Goal: Task Accomplishment & Management: Manage account settings

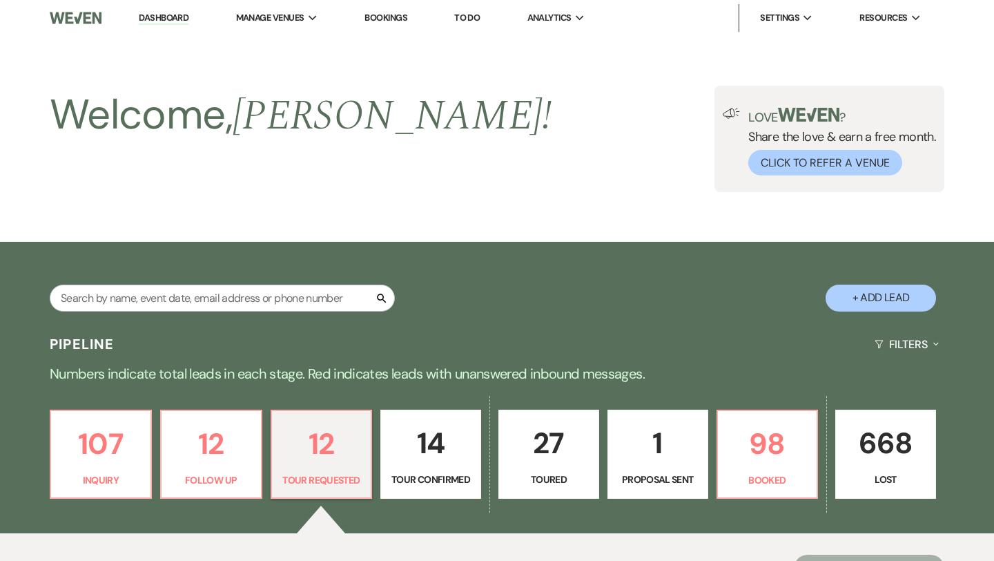
select select "2"
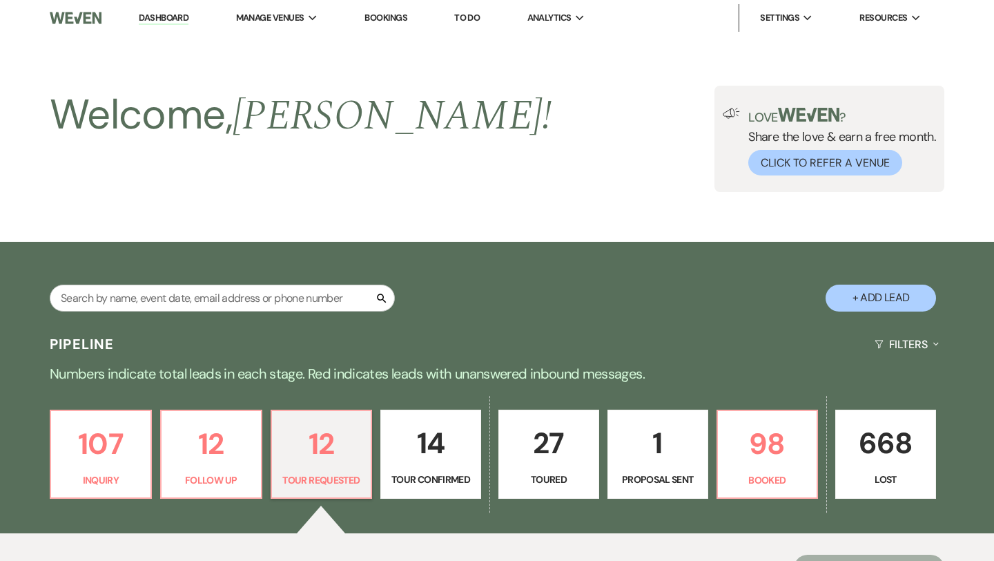
select select "2"
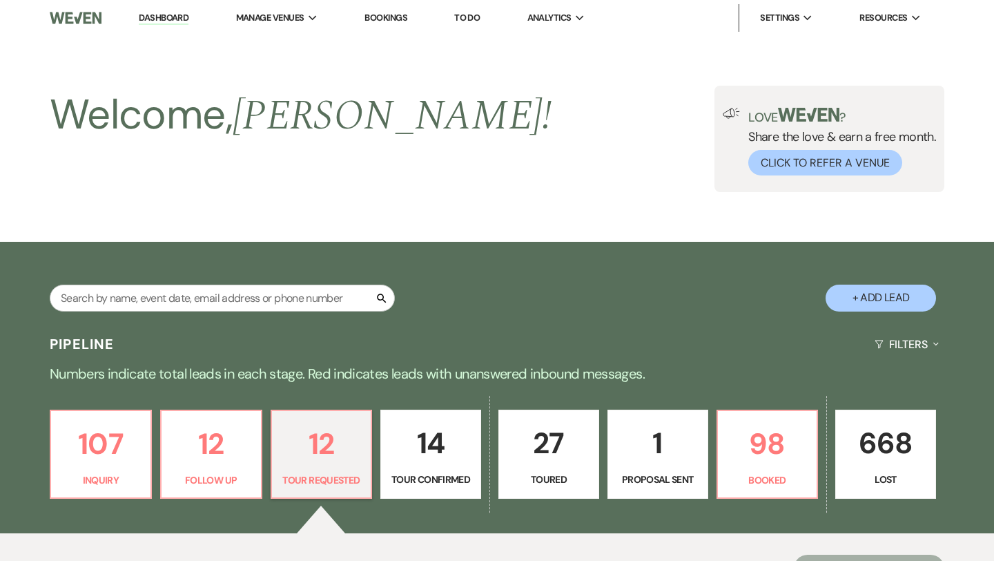
select select "2"
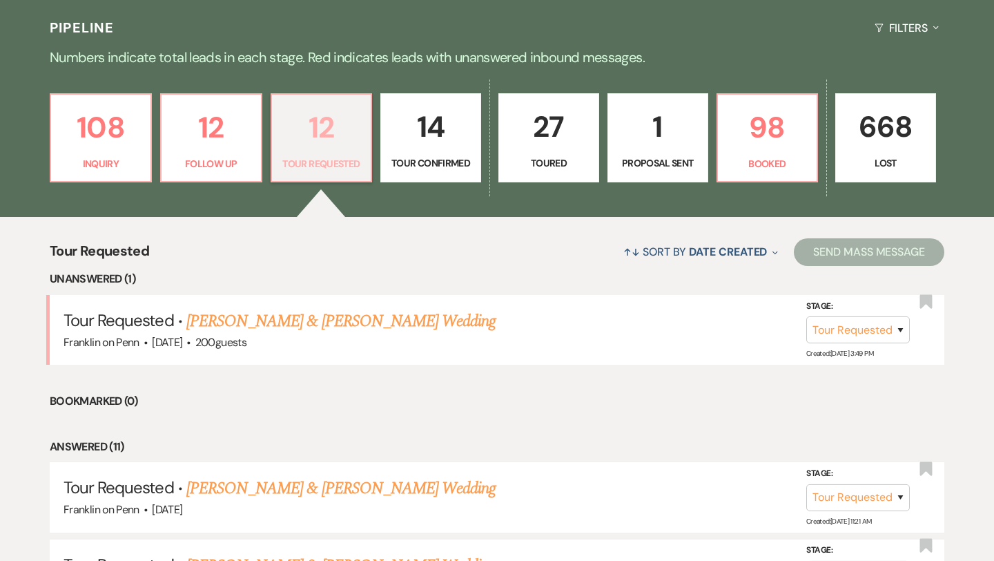
click at [327, 120] on p "12" at bounding box center [321, 127] width 83 height 46
click at [331, 316] on link "[PERSON_NAME] & [PERSON_NAME] Wedding" at bounding box center [340, 321] width 309 height 25
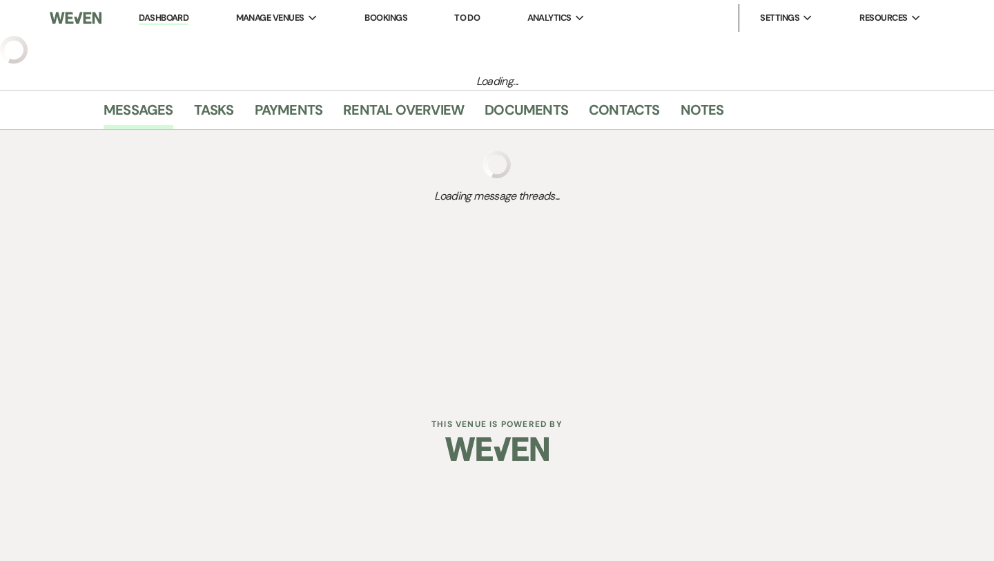
select select "2"
select select "5"
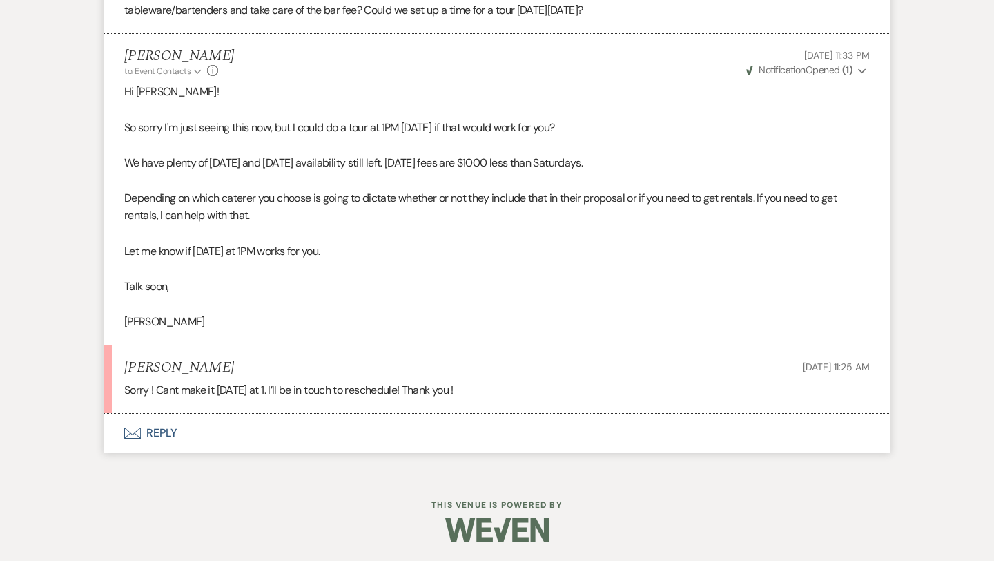
scroll to position [1652, 0]
click at [168, 430] on button "Envelope Reply" at bounding box center [497, 431] width 787 height 39
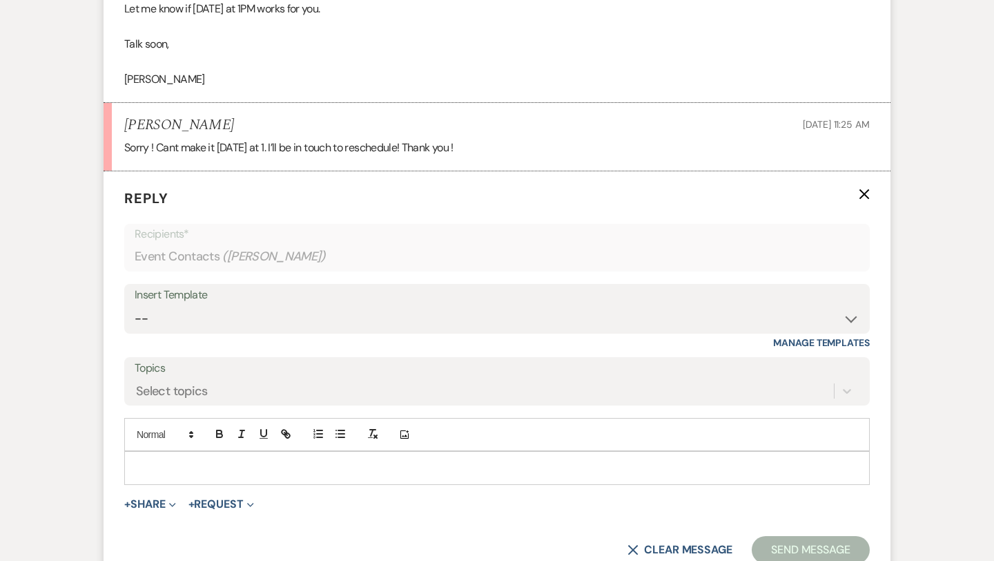
scroll to position [1915, 0]
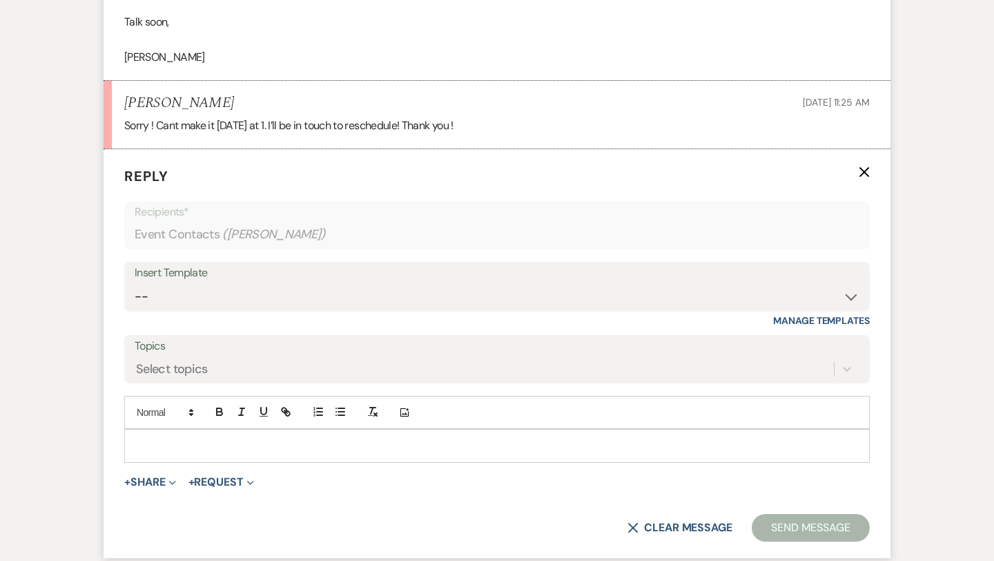
click at [171, 447] on p at bounding box center [497, 445] width 724 height 15
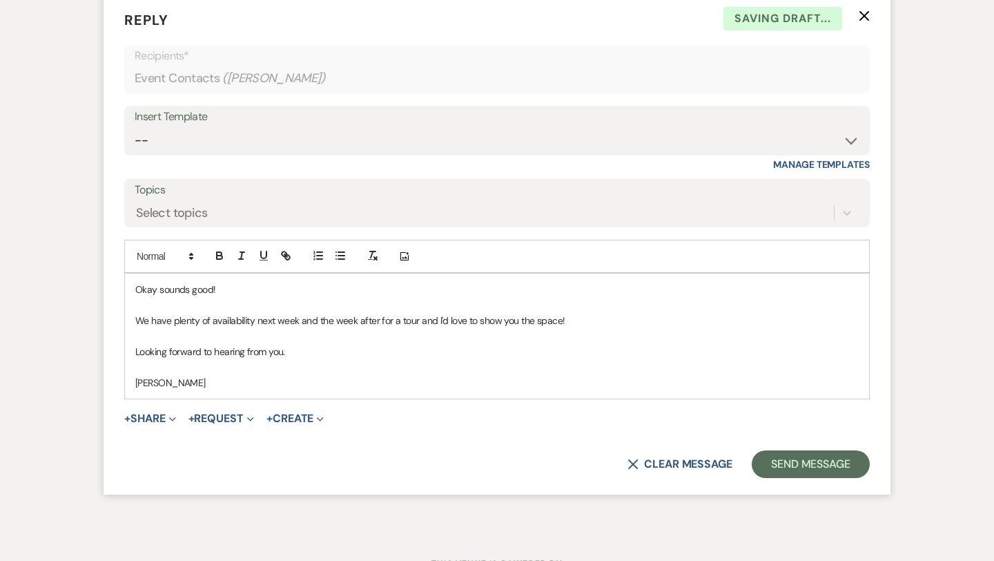
scroll to position [2072, 0]
click at [795, 457] on button "Send Message" at bounding box center [811, 464] width 118 height 28
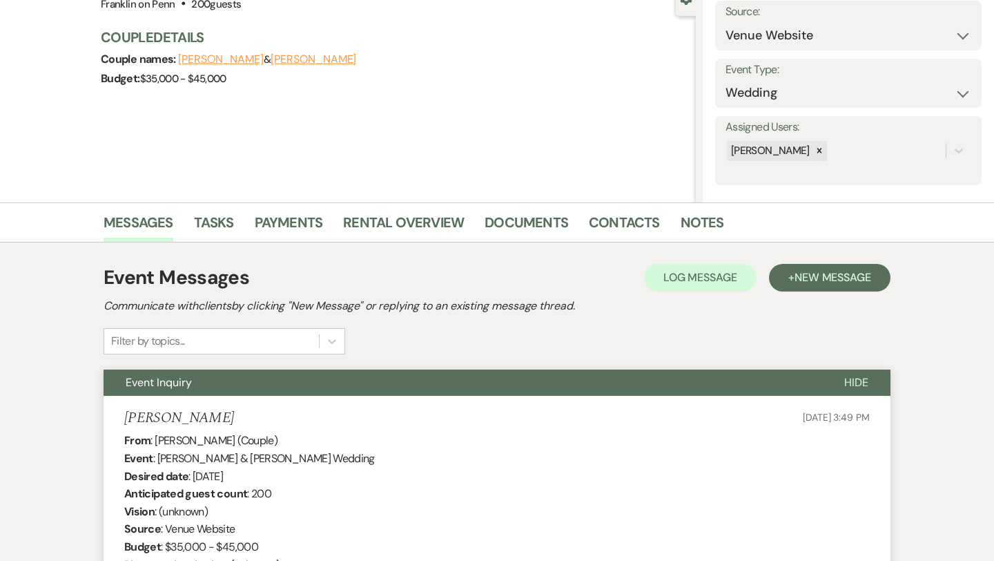
scroll to position [0, 0]
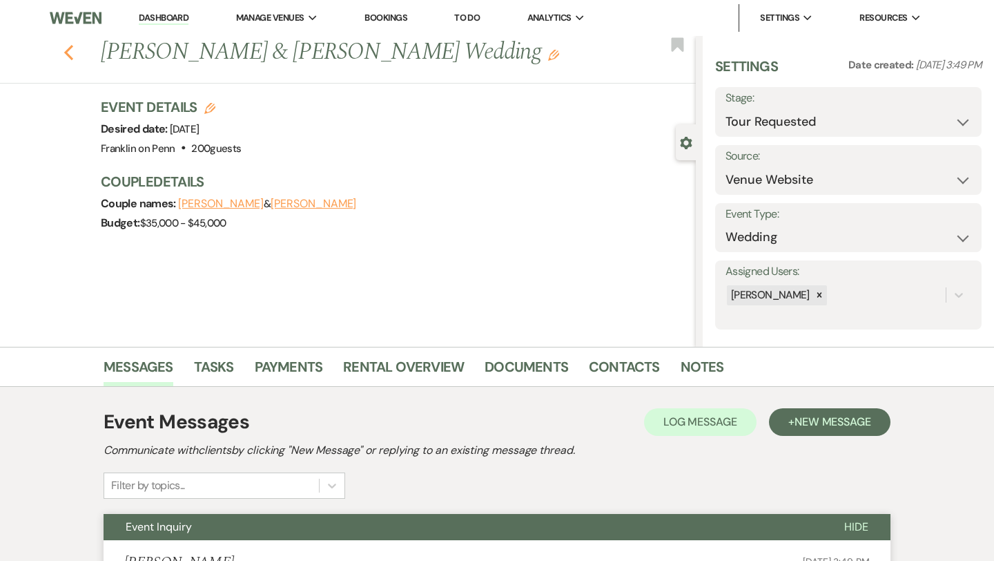
click at [69, 44] on icon "Previous" at bounding box center [69, 52] width 10 height 17
select select "2"
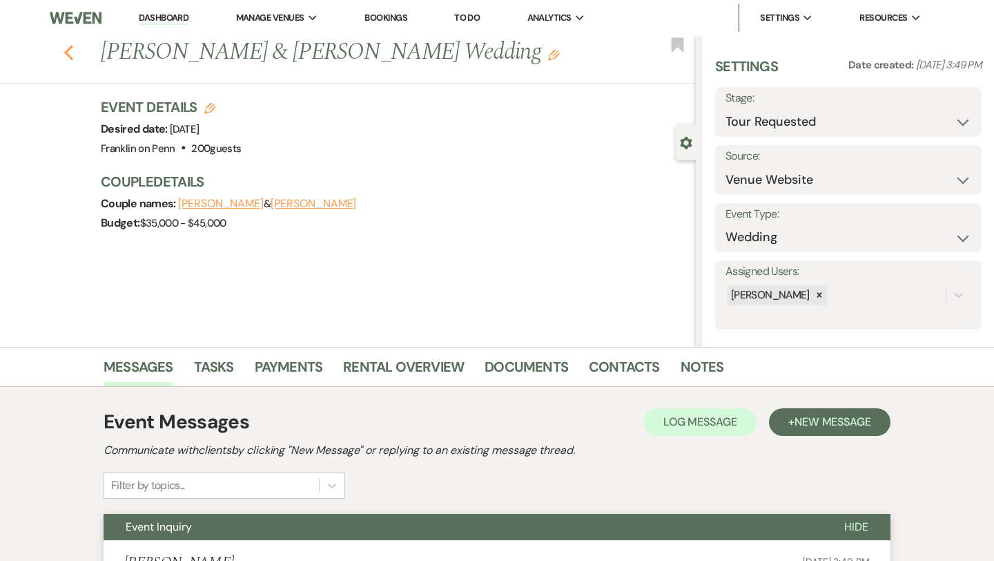
select select "2"
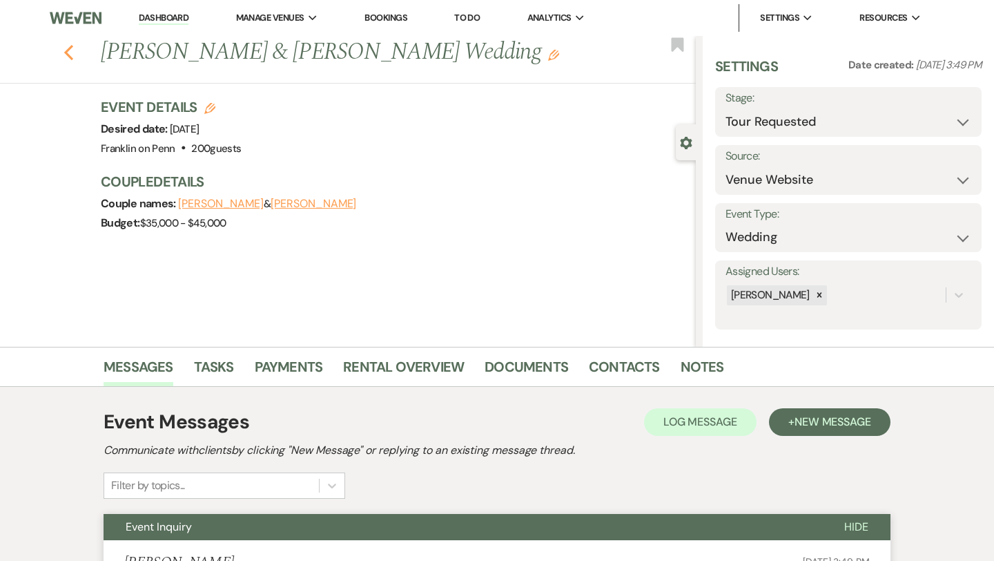
select select "2"
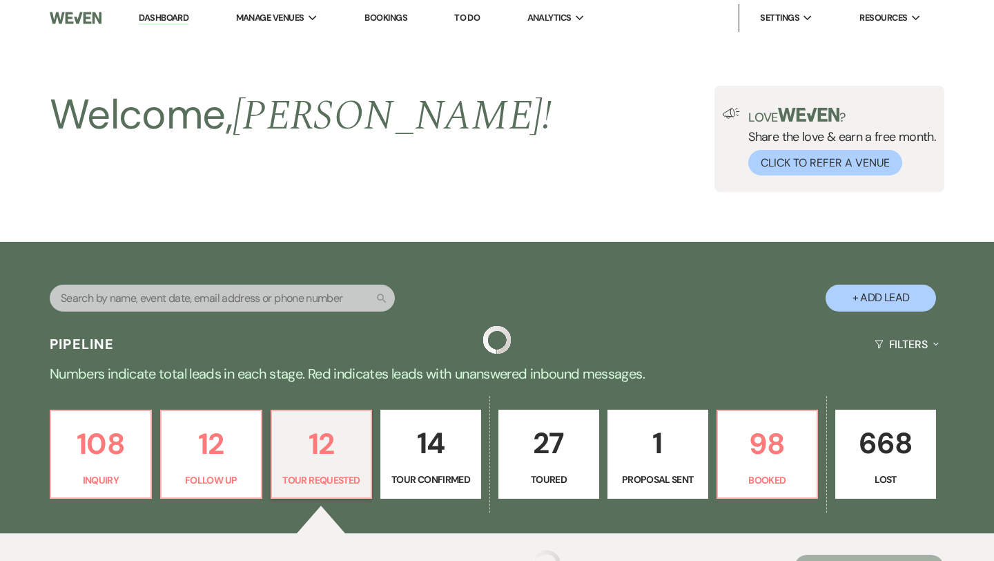
scroll to position [316, 0]
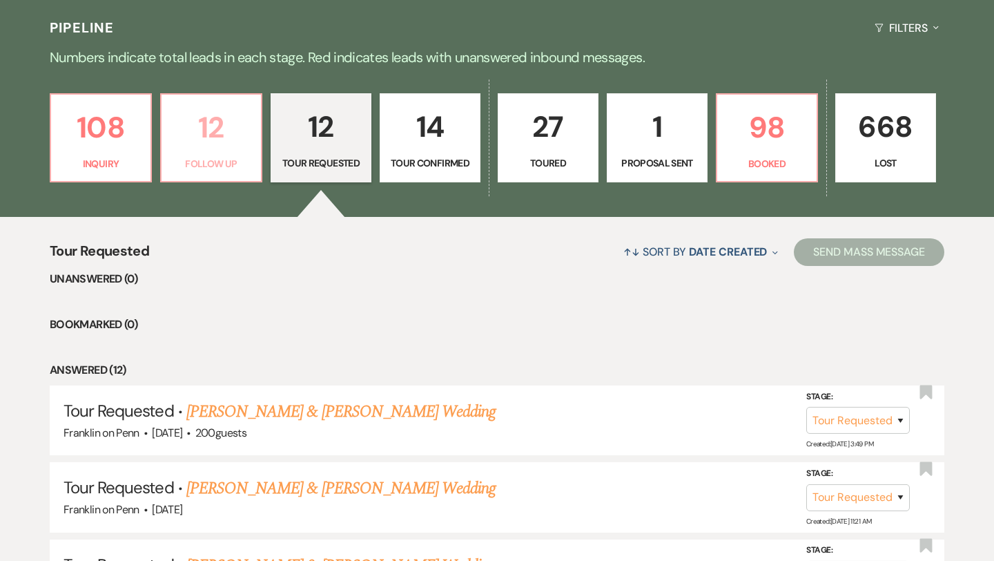
click at [215, 131] on p "12" at bounding box center [211, 127] width 83 height 46
select select "9"
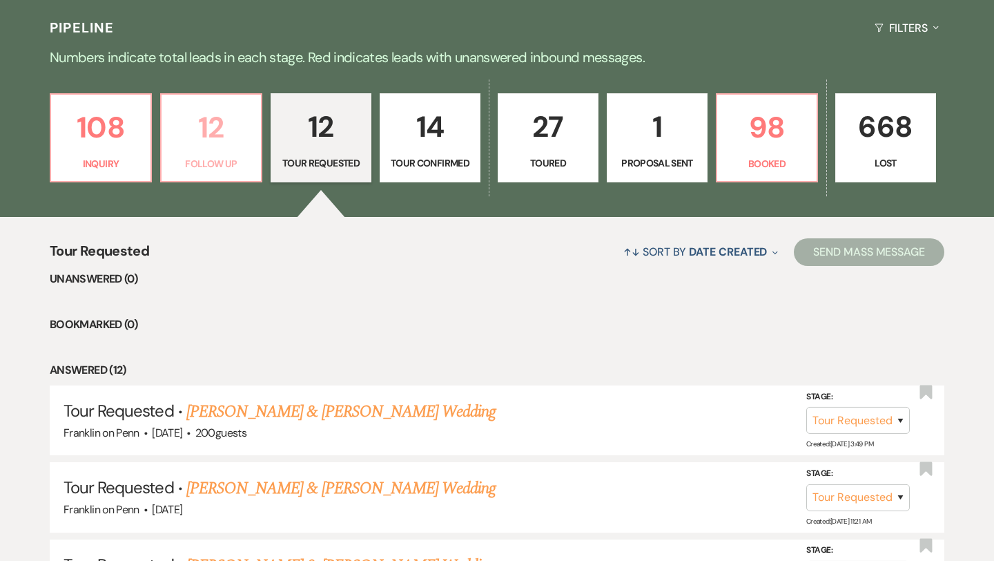
select select "9"
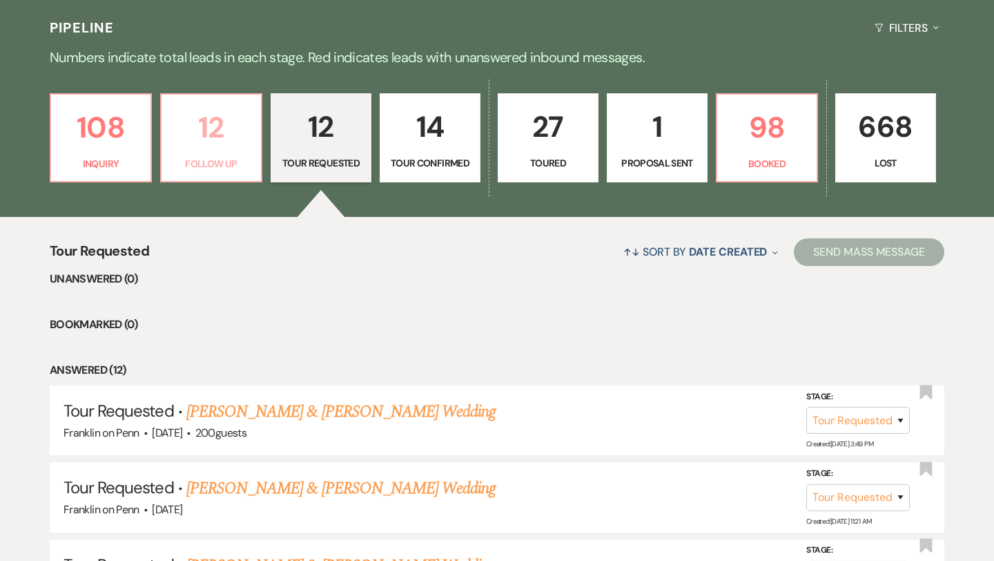
select select "9"
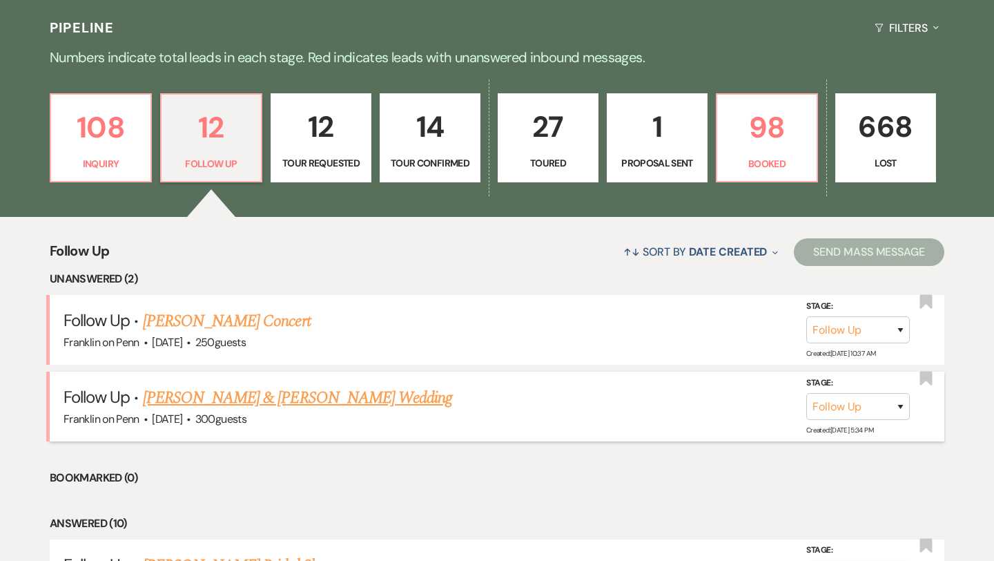
click at [276, 399] on link "[PERSON_NAME] & [PERSON_NAME] Wedding" at bounding box center [297, 397] width 309 height 25
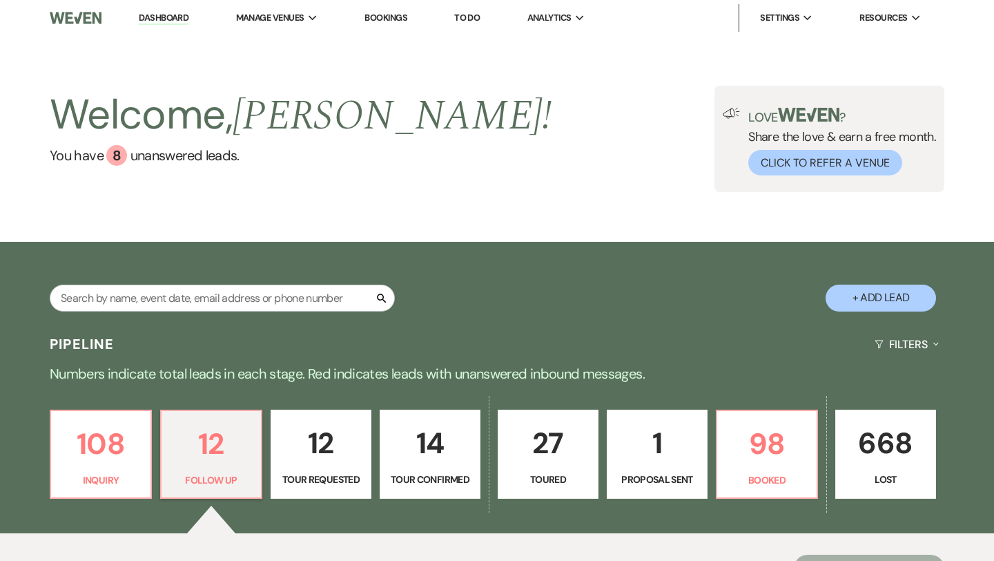
select select "9"
select select "5"
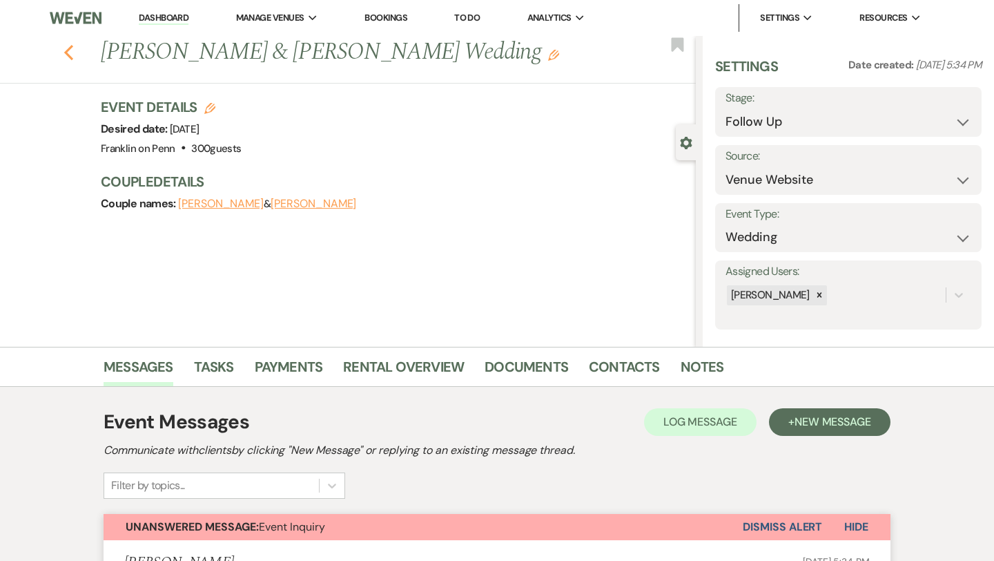
click at [68, 54] on use "button" at bounding box center [68, 52] width 9 height 15
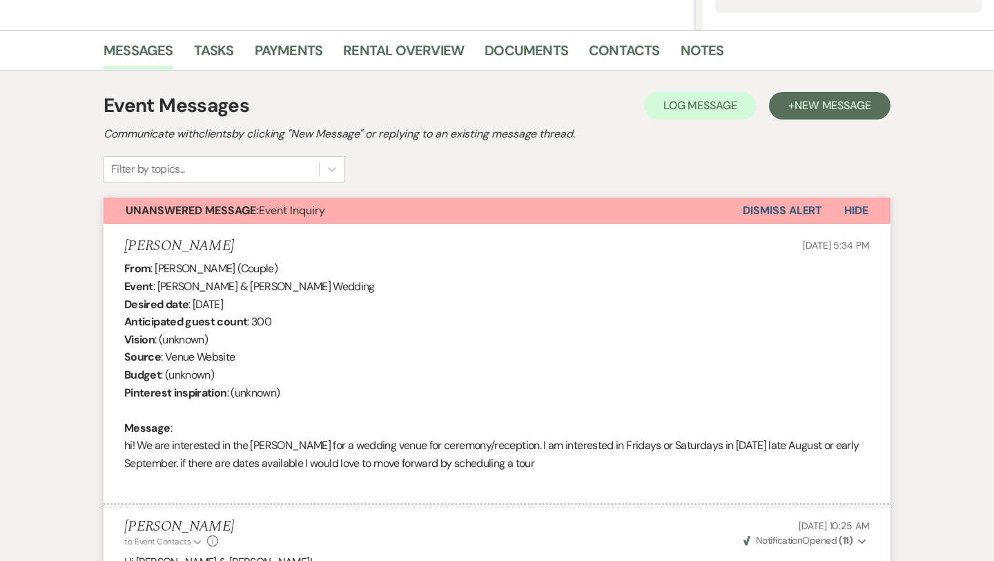
select select "9"
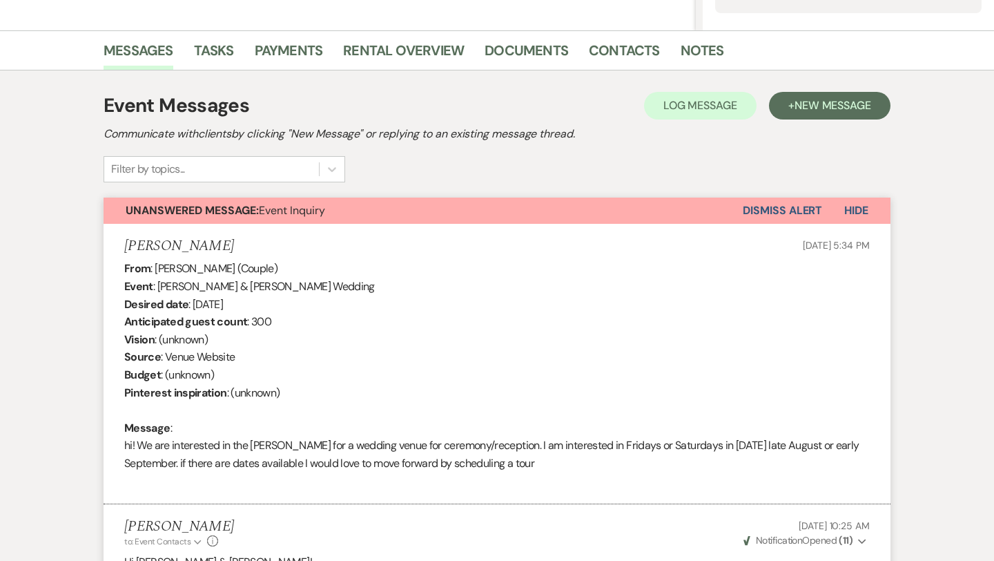
select select "9"
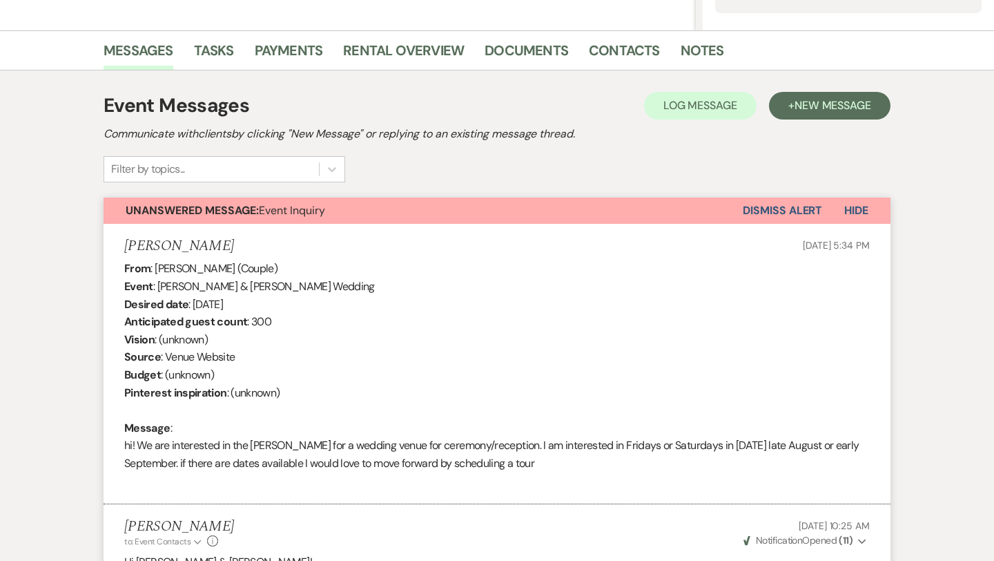
select select "9"
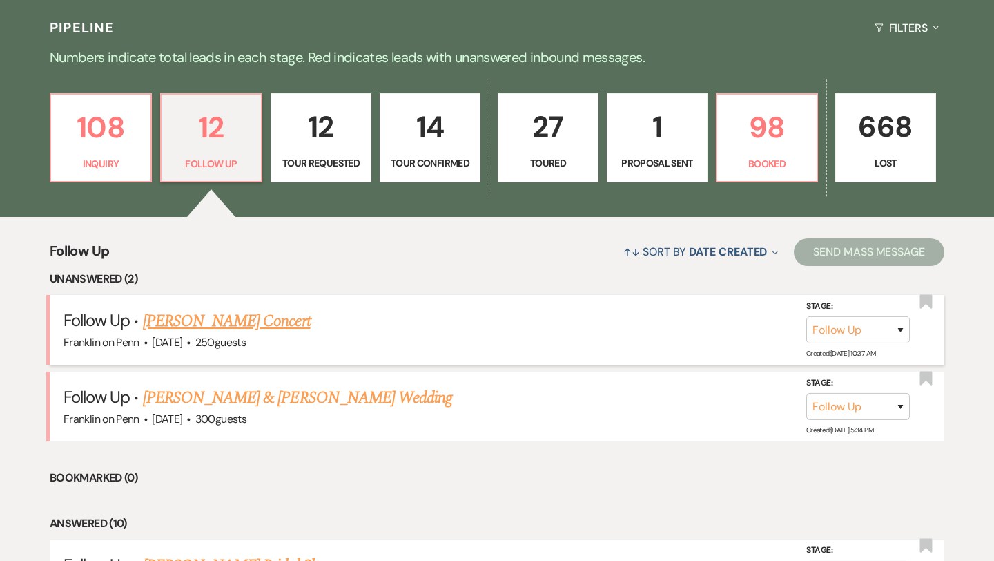
click at [263, 322] on link "[PERSON_NAME] Concert" at bounding box center [227, 321] width 168 height 25
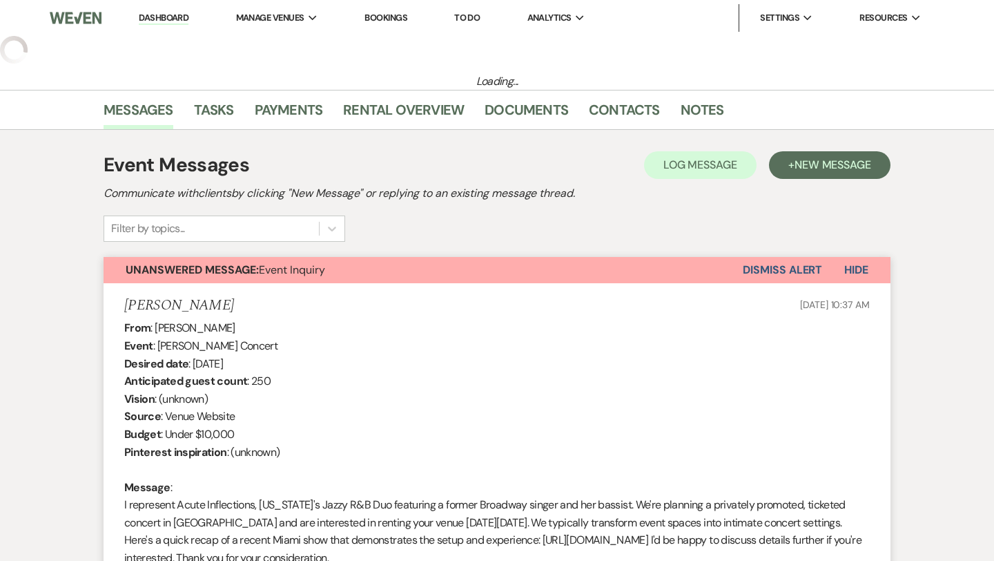
select select "9"
select select "5"
select select "8"
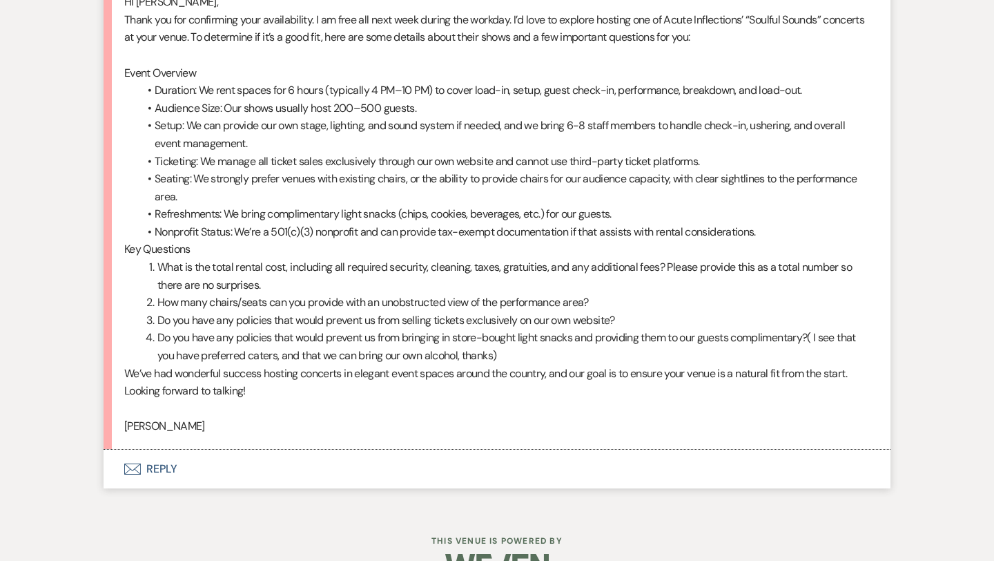
scroll to position [1554, 0]
click at [161, 470] on button "Envelope Reply" at bounding box center [497, 468] width 787 height 39
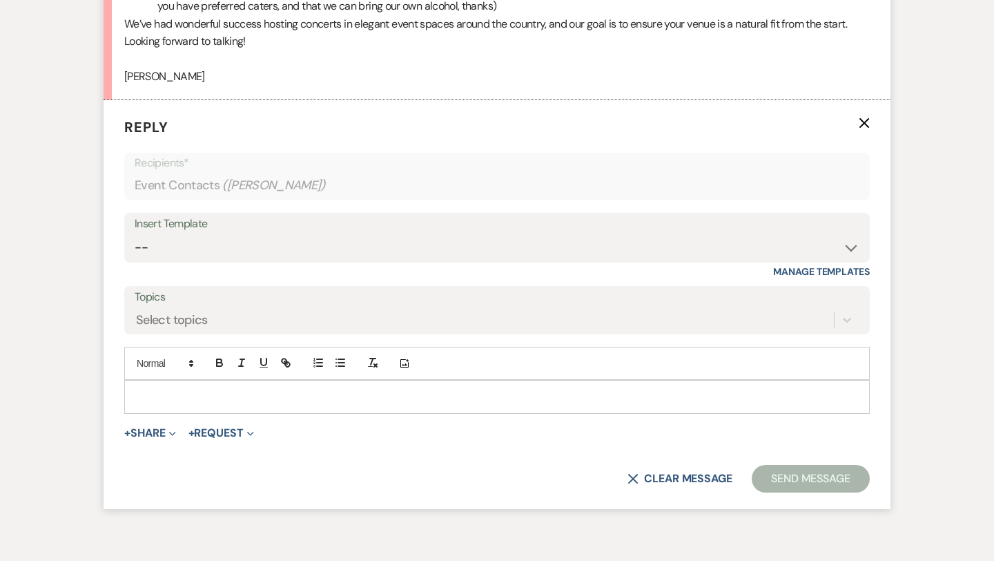
scroll to position [1926, 0]
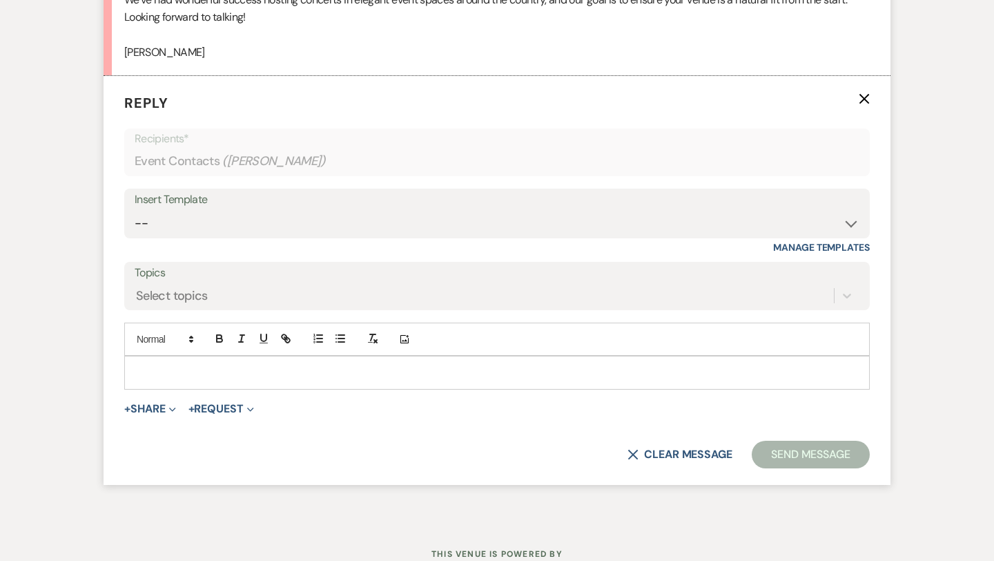
click at [194, 376] on p at bounding box center [497, 372] width 724 height 15
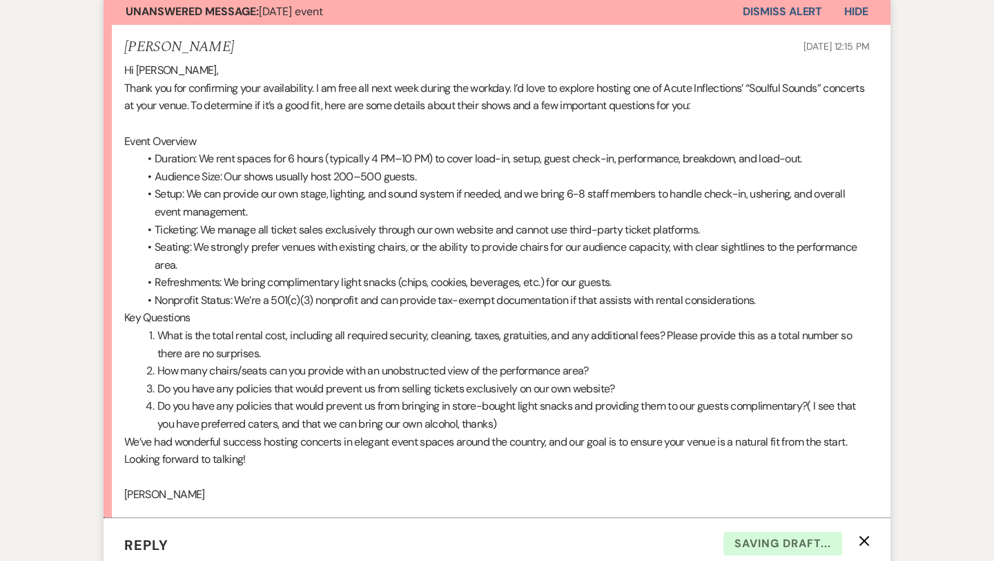
scroll to position [1485, 0]
